Goal: Transaction & Acquisition: Book appointment/travel/reservation

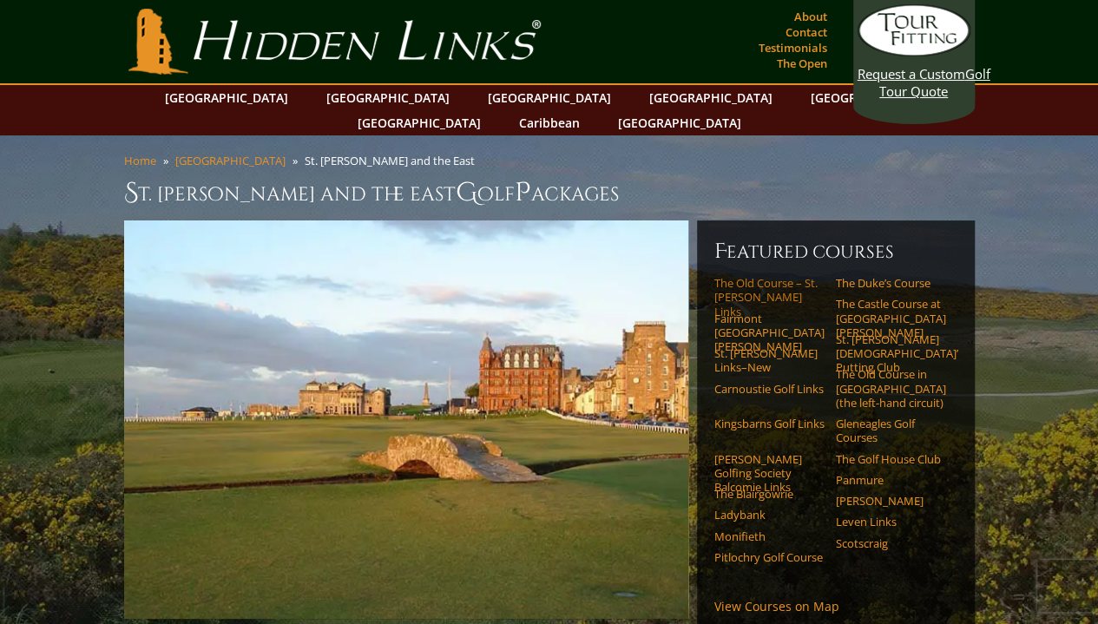
click at [762, 276] on link "The Old Course – St. [PERSON_NAME] Links" at bounding box center [769, 297] width 110 height 43
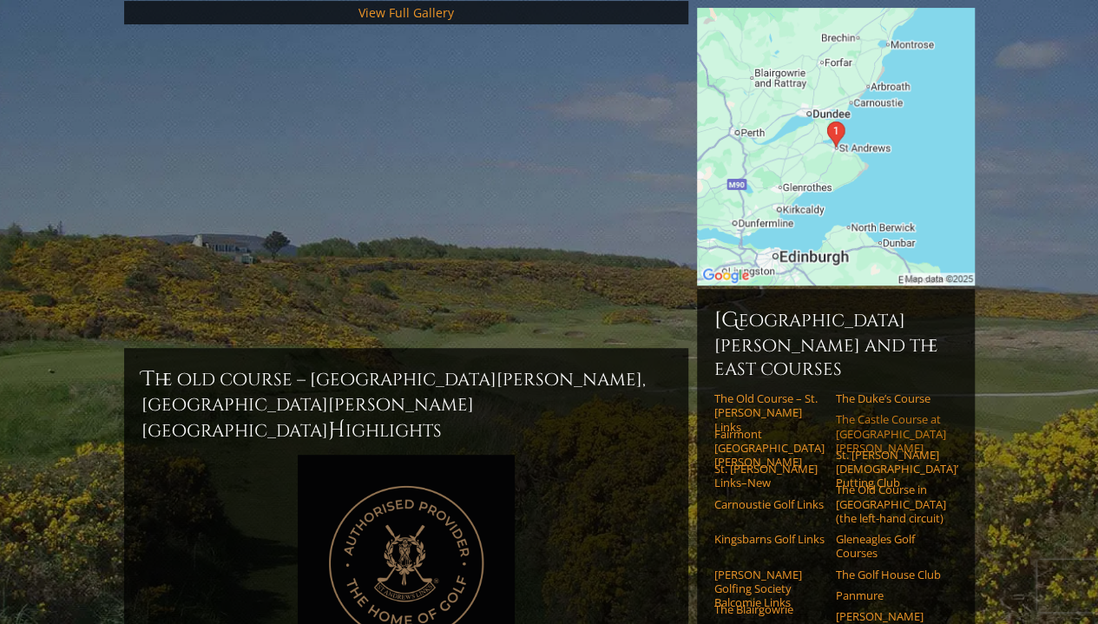
scroll to position [267, 0]
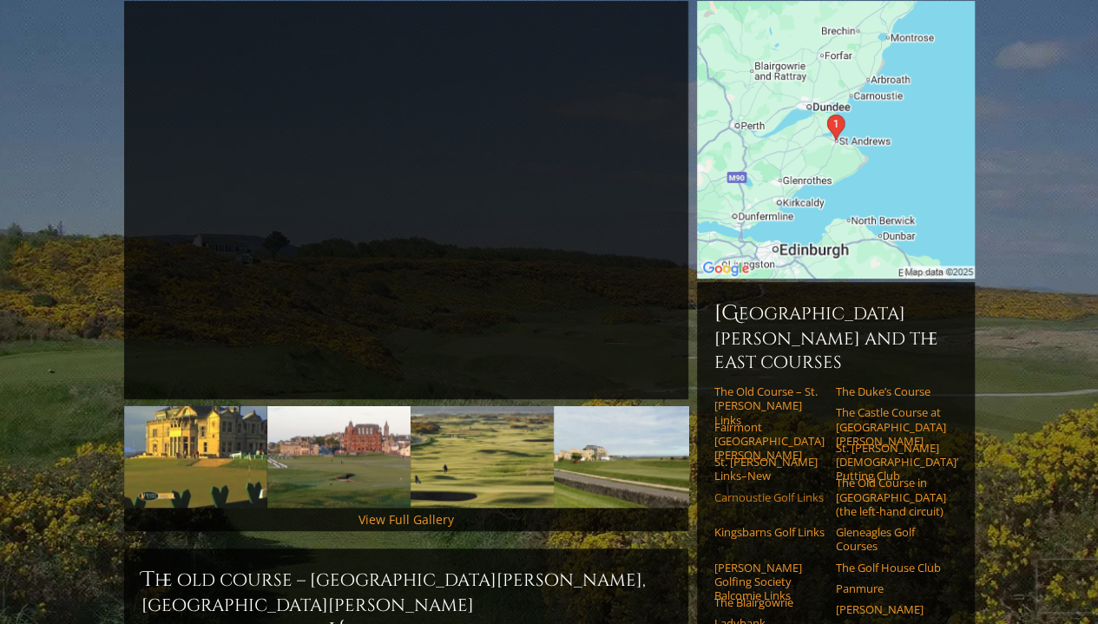
click at [772, 490] on link "Carnoustie Golf Links" at bounding box center [769, 497] width 110 height 14
